Goal: Task Accomplishment & Management: Use online tool/utility

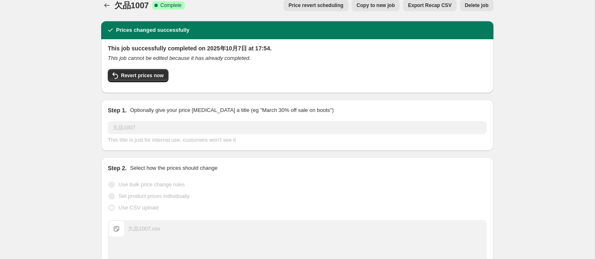
scroll to position [9, 0]
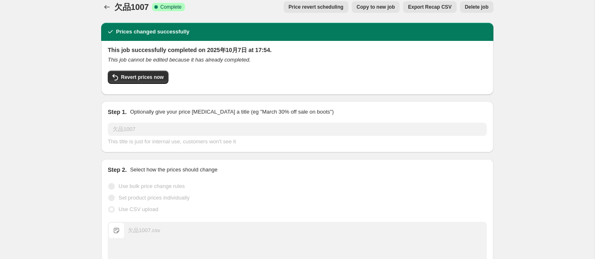
click at [229, 4] on div "Price revert scheduling Copy to new job Export Recap CSV Delete job" at bounding box center [343, 7] width 302 height 12
